Goal: Task Accomplishment & Management: Use online tool/utility

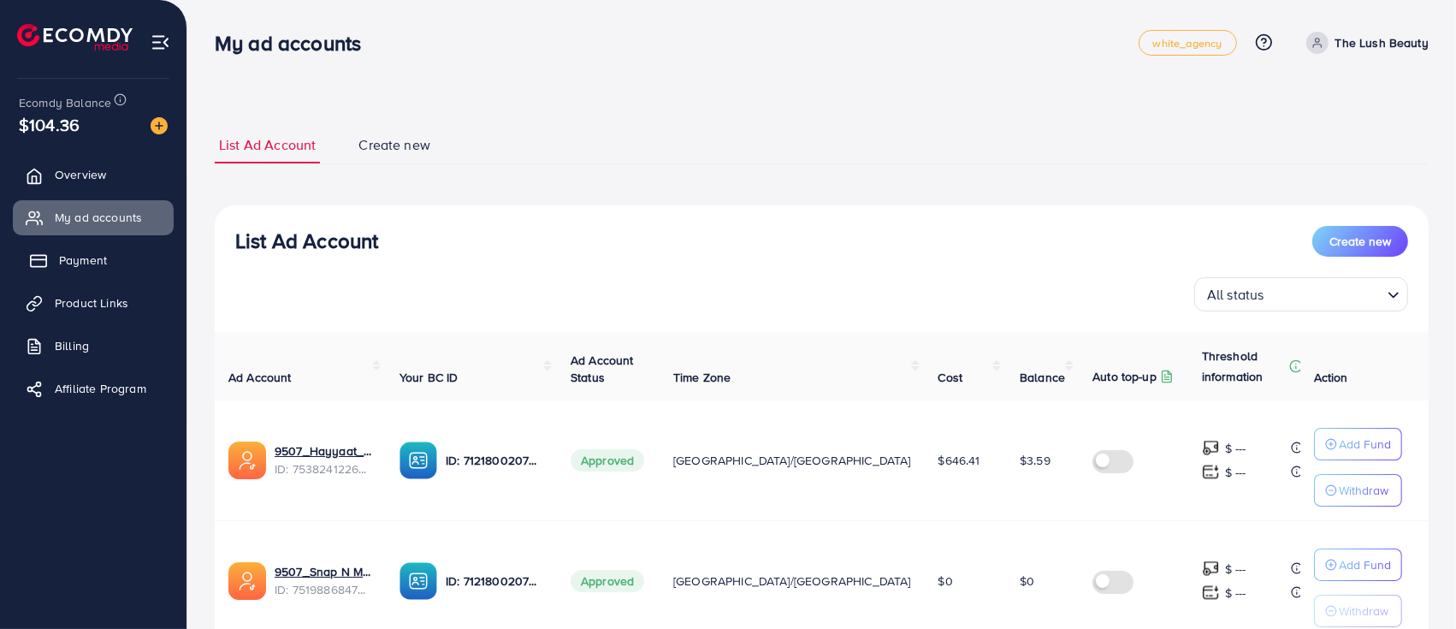
click at [86, 249] on link "Payment" at bounding box center [93, 260] width 161 height 34
